Goal: Task Accomplishment & Management: Use online tool/utility

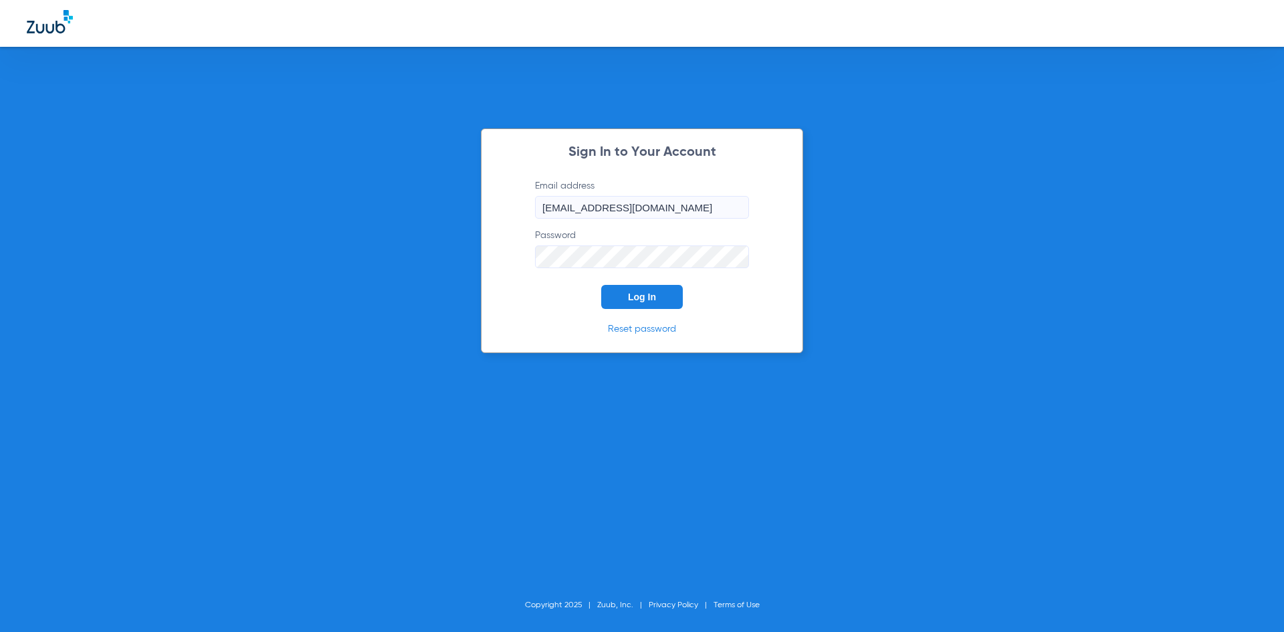
click at [645, 298] on span "Log In" at bounding box center [642, 297] width 28 height 11
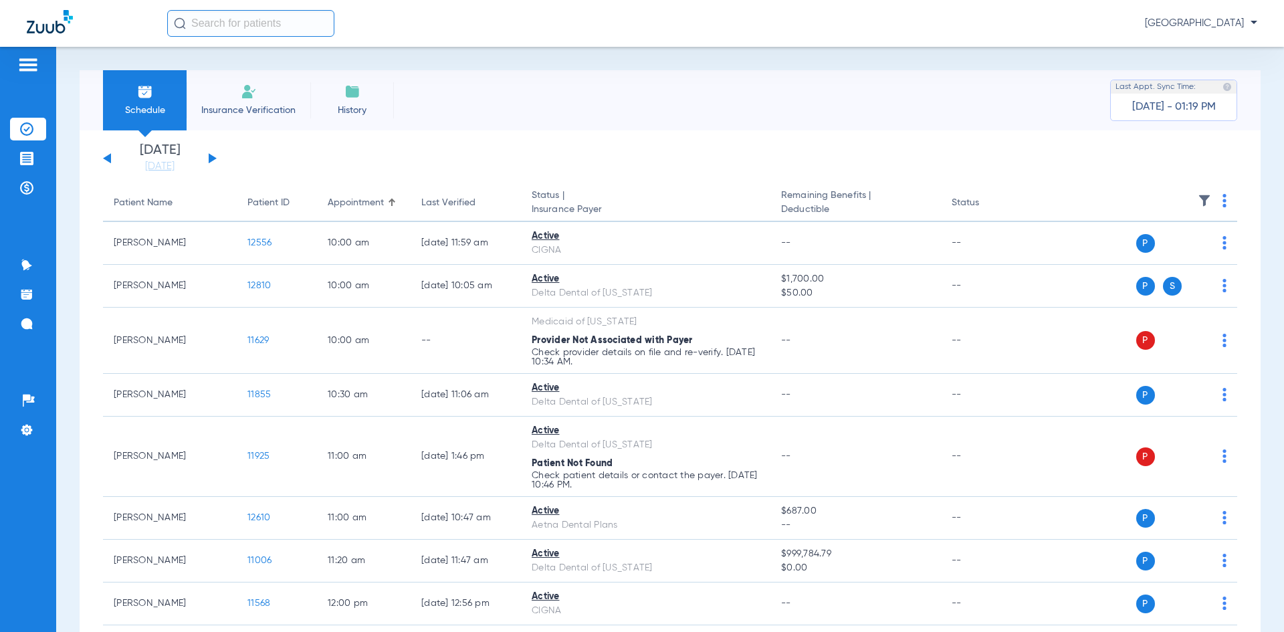
click at [32, 64] on img at bounding box center [27, 65] width 21 height 16
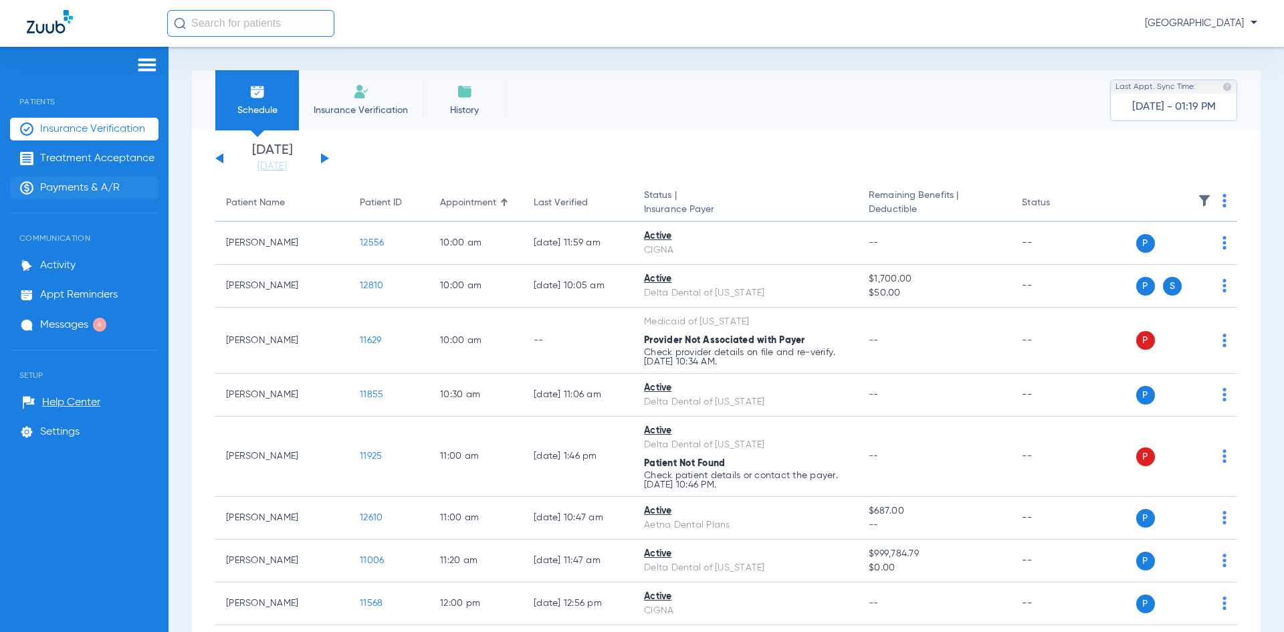
click at [50, 184] on span "Payments & A/R" at bounding box center [80, 187] width 80 height 13
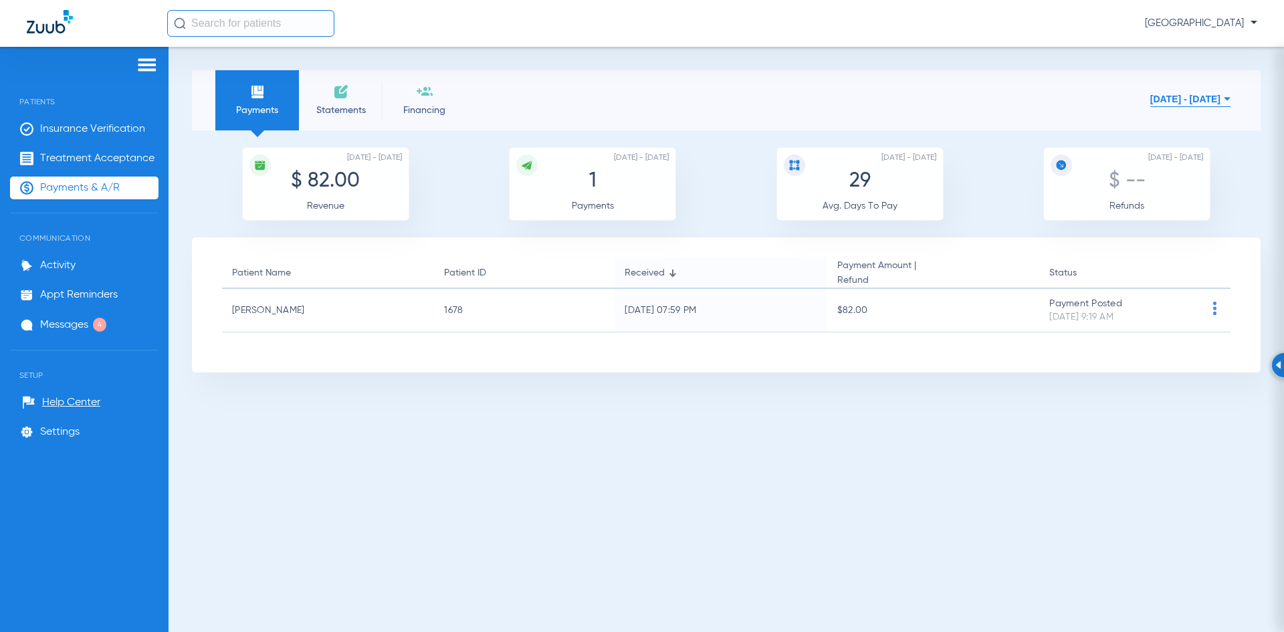
click at [333, 111] on span "Statements" at bounding box center [341, 110] width 64 height 13
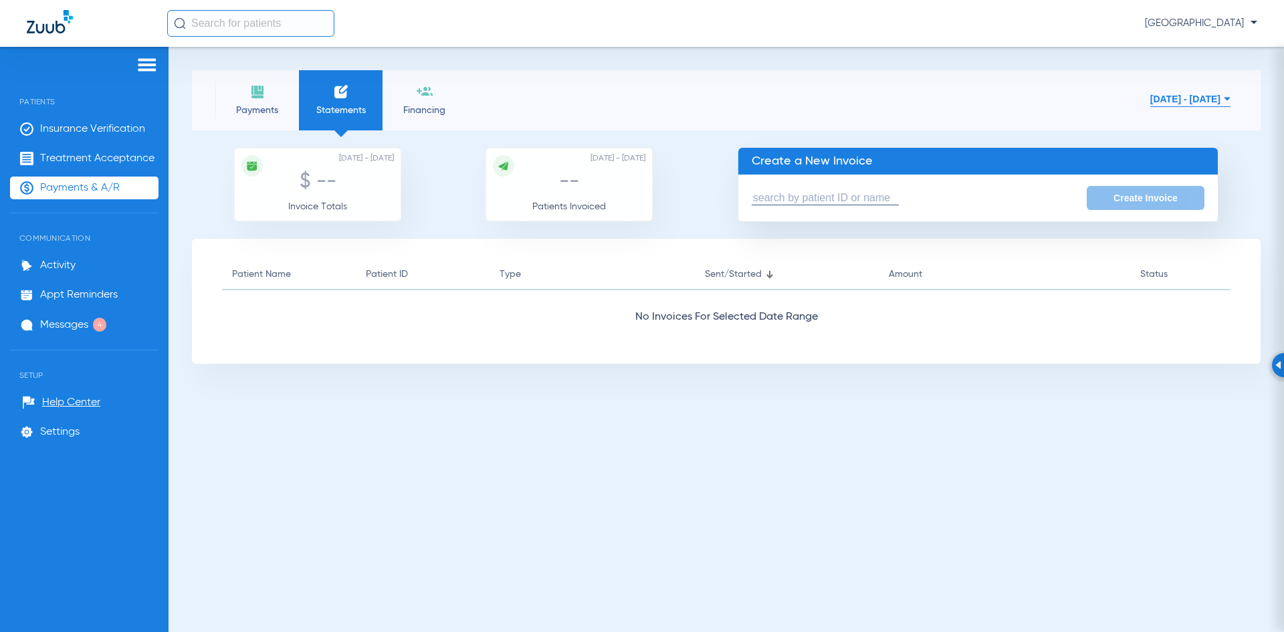
click at [756, 193] on input "text" at bounding box center [825, 198] width 147 height 14
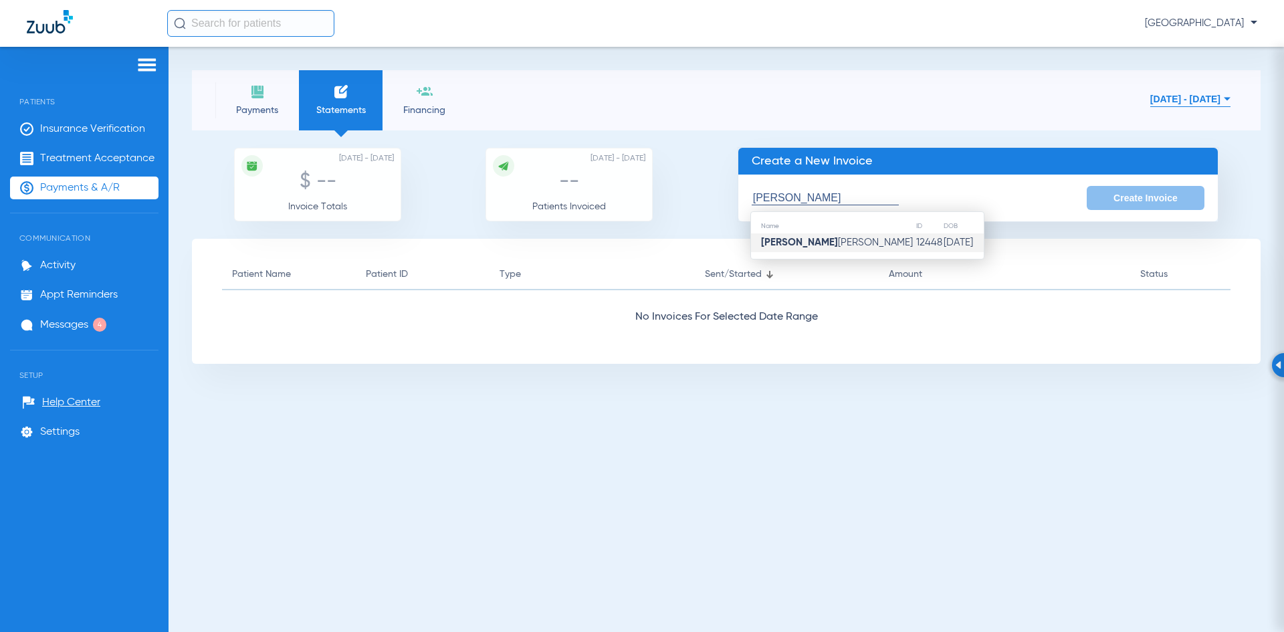
click at [833, 245] on td "[PERSON_NAME]" at bounding box center [833, 242] width 165 height 19
type input "[PERSON_NAME]"
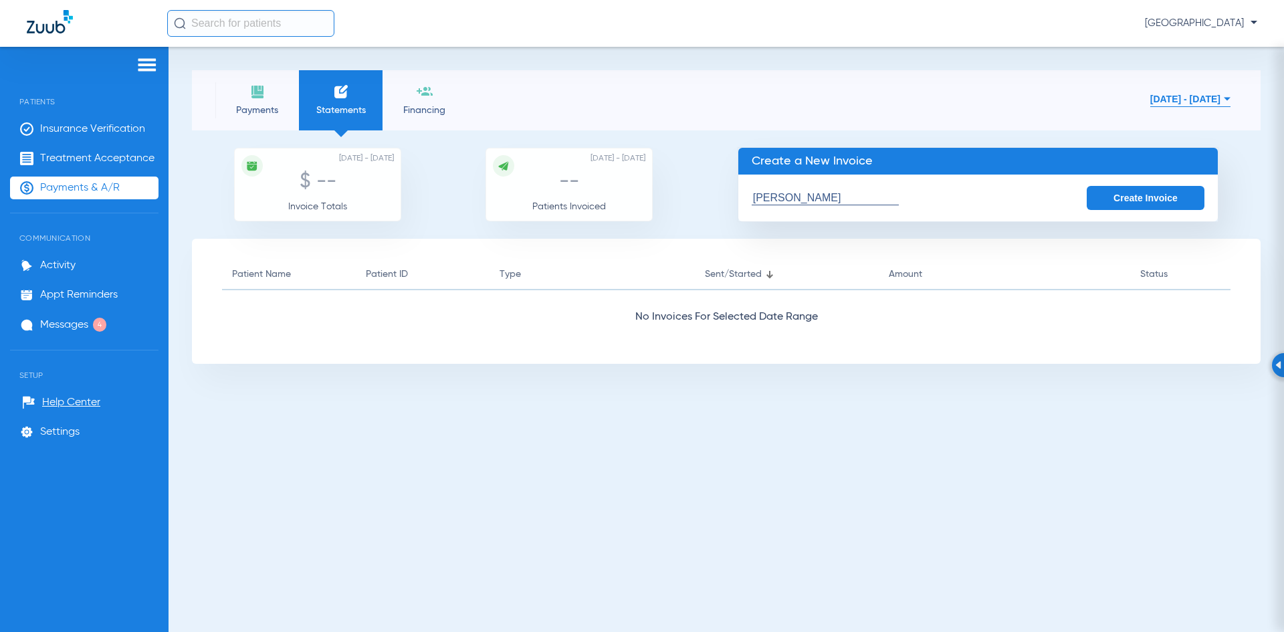
click at [1138, 197] on button "Create Invoice" at bounding box center [1146, 198] width 118 height 24
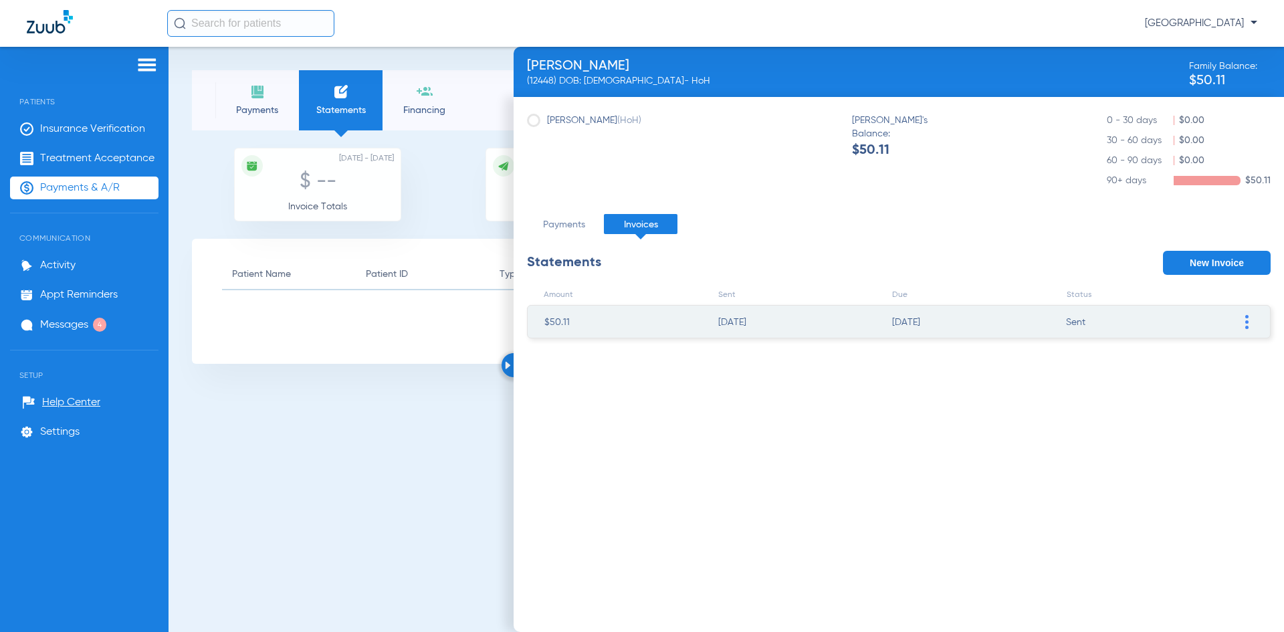
click at [1242, 314] on span at bounding box center [1246, 322] width 13 height 32
click at [1124, 421] on li "Mark invoice PAID" at bounding box center [1178, 421] width 150 height 20
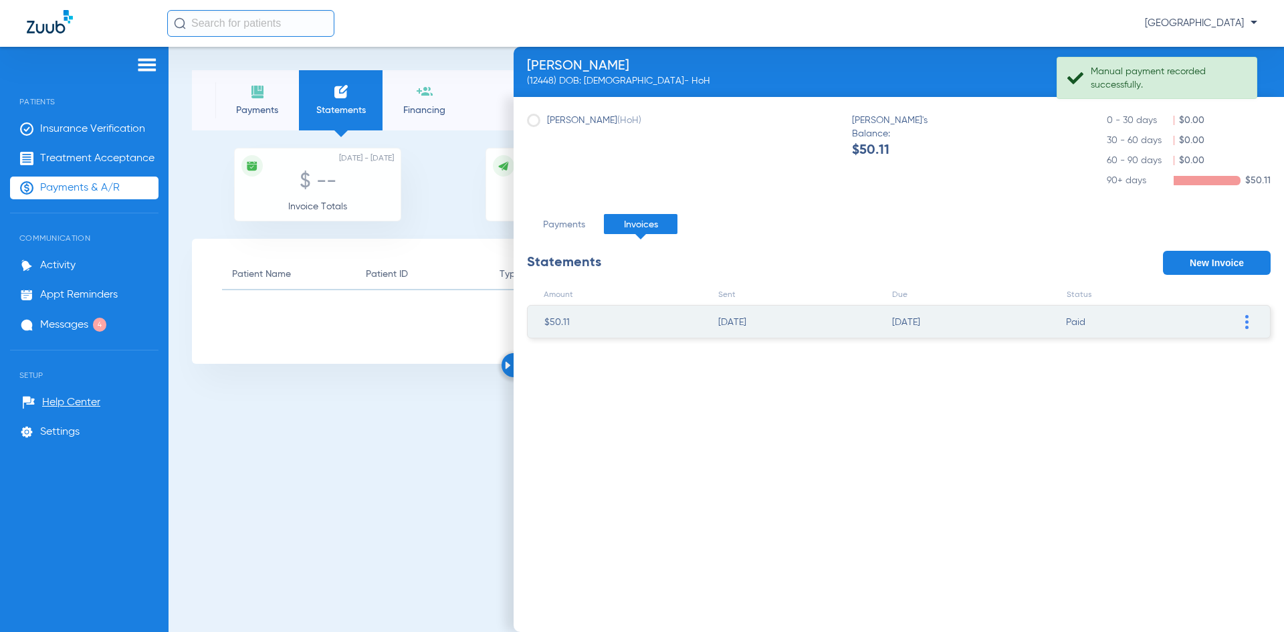
click at [507, 368] on img at bounding box center [508, 365] width 6 height 8
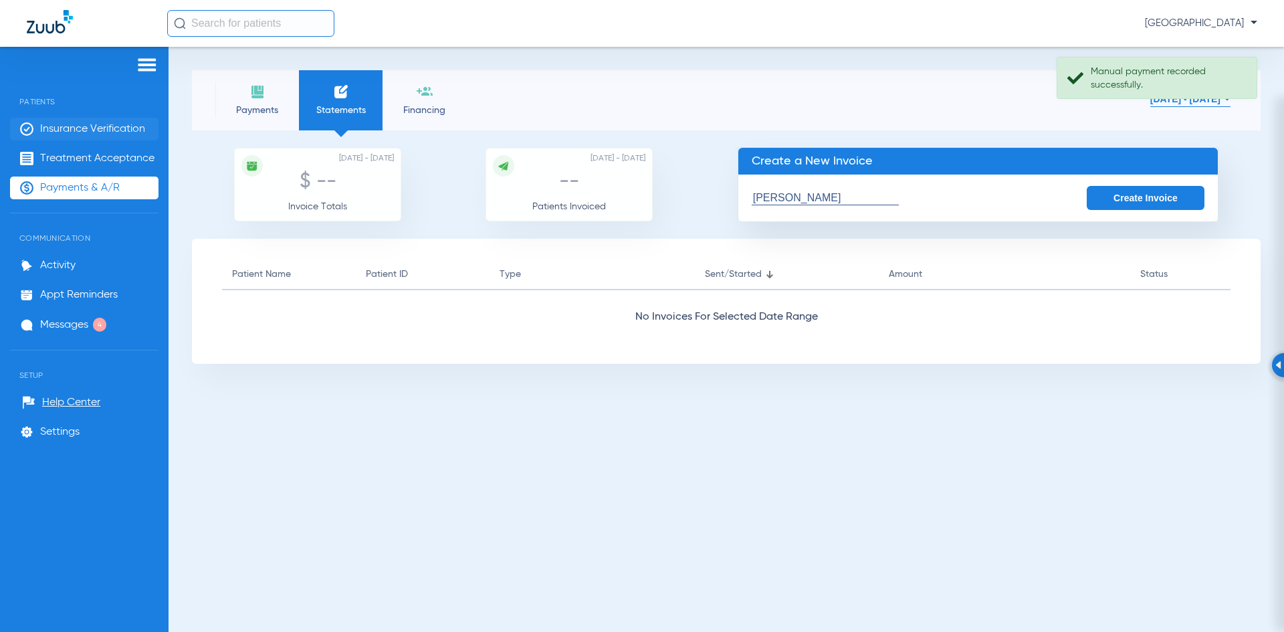
click at [59, 130] on span "Insurance Verification" at bounding box center [92, 128] width 105 height 13
